Goal: Find specific page/section: Find specific page/section

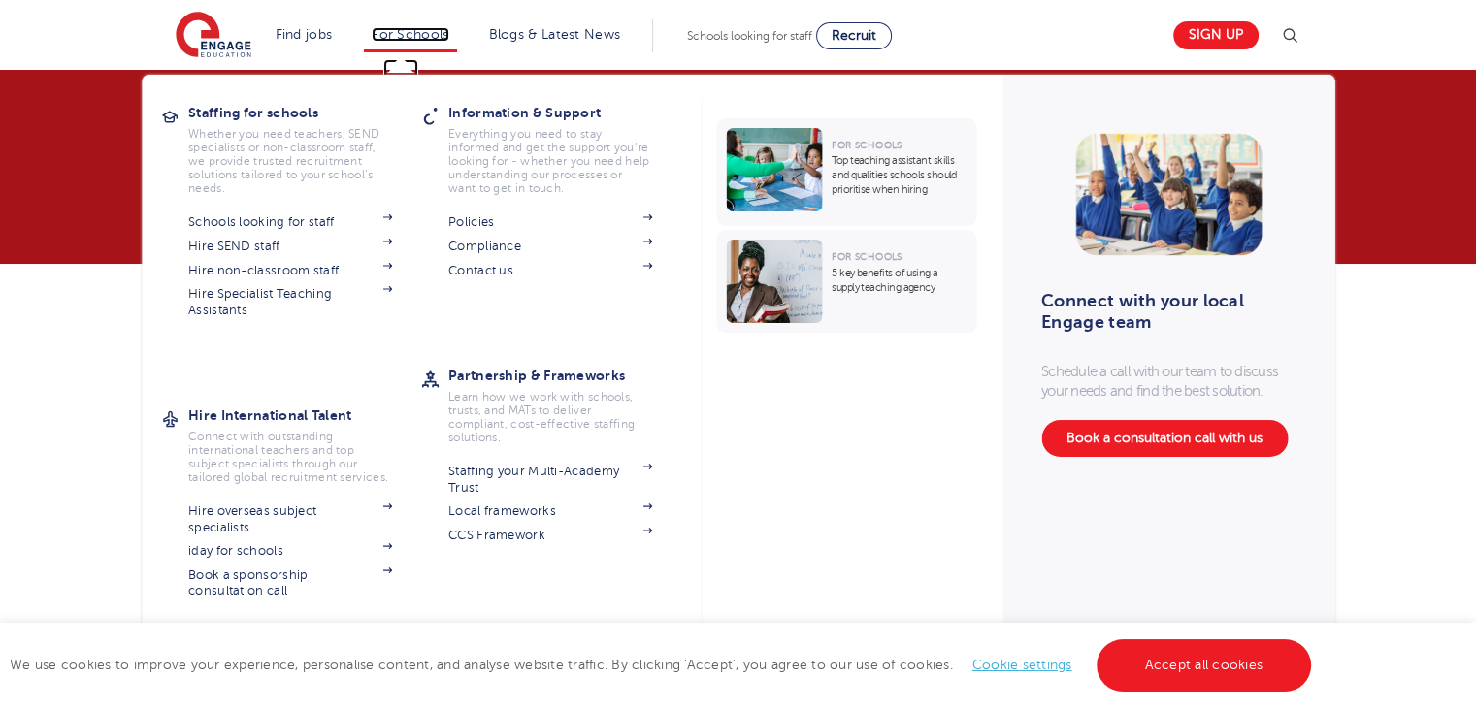
click at [418, 40] on link "For Schools" at bounding box center [410, 34] width 77 height 15
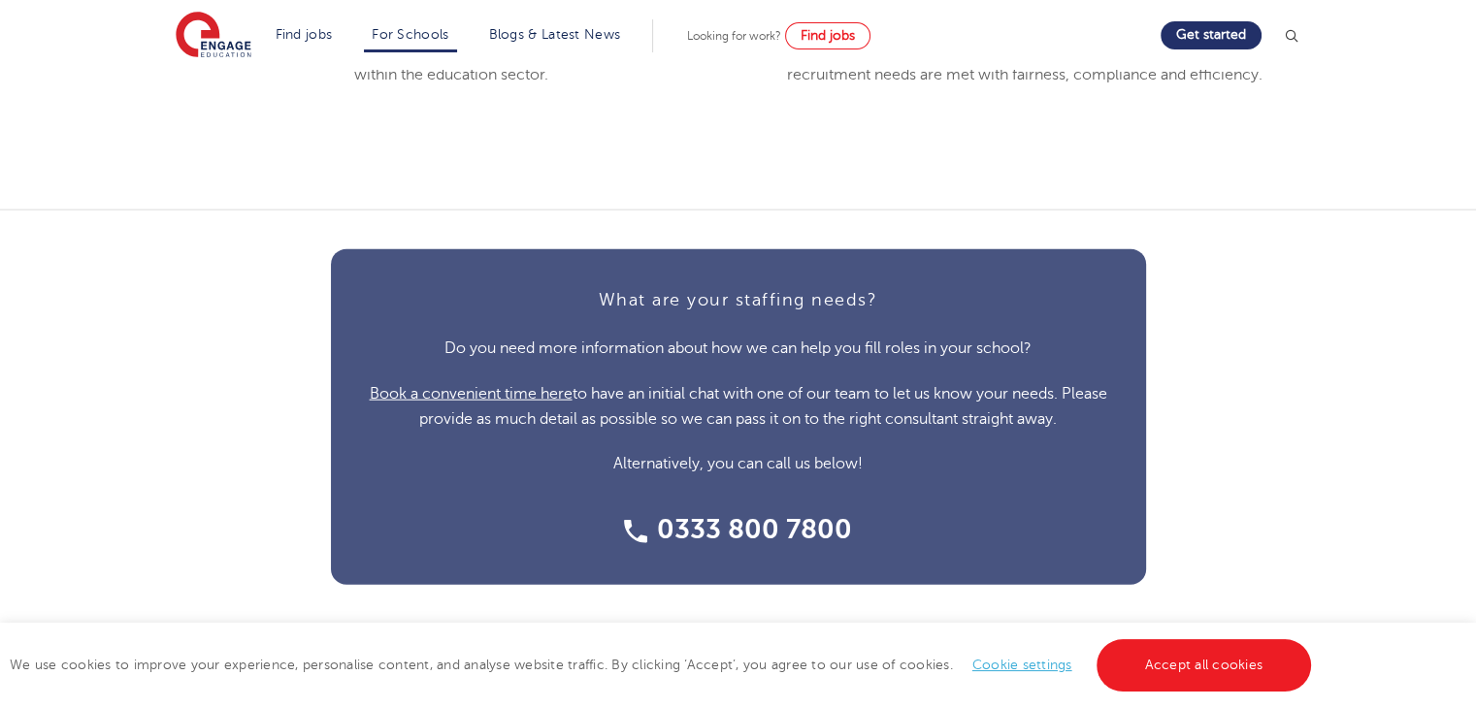
scroll to position [4689, 0]
